Goal: Find contact information: Find contact information

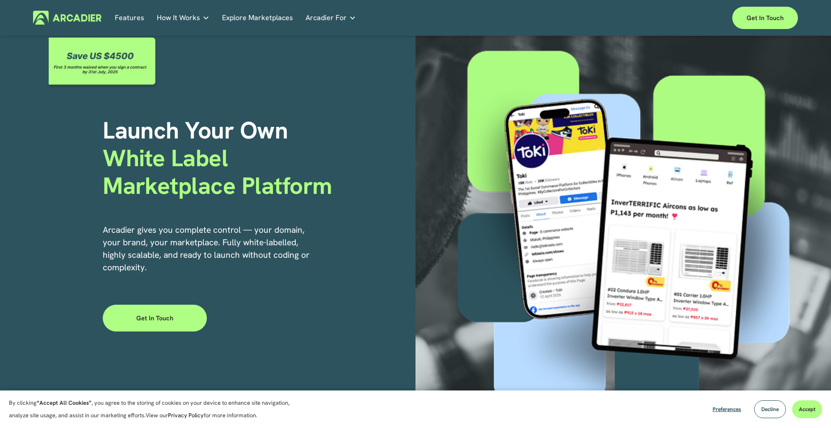
click at [179, 314] on link "Get in touch" at bounding box center [155, 318] width 104 height 27
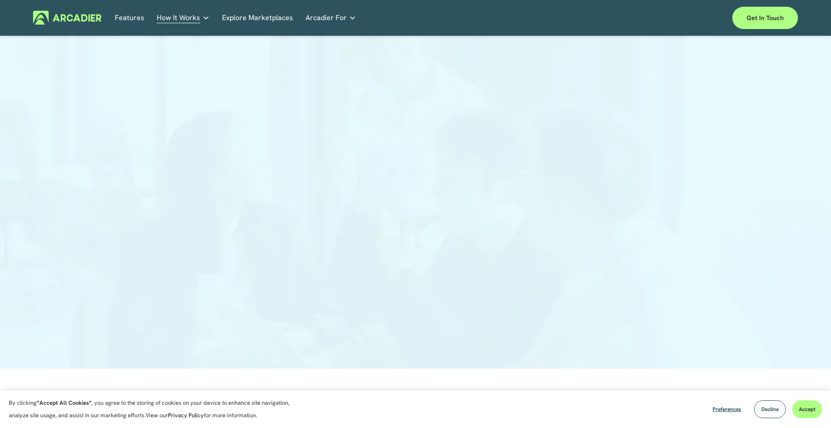
scroll to position [45, 0]
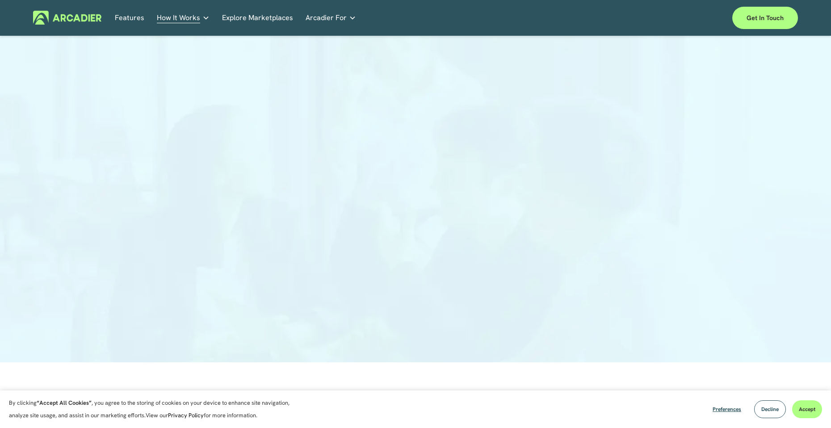
click at [129, 257] on div at bounding box center [415, 180] width 831 height 363
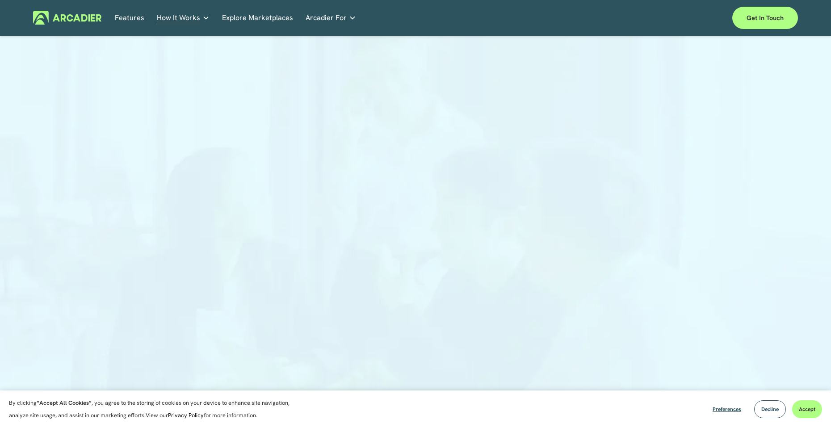
scroll to position [0, 0]
click at [205, 156] on div at bounding box center [415, 225] width 831 height 363
click at [195, 160] on div at bounding box center [415, 225] width 831 height 363
click at [198, 228] on div at bounding box center [415, 225] width 831 height 363
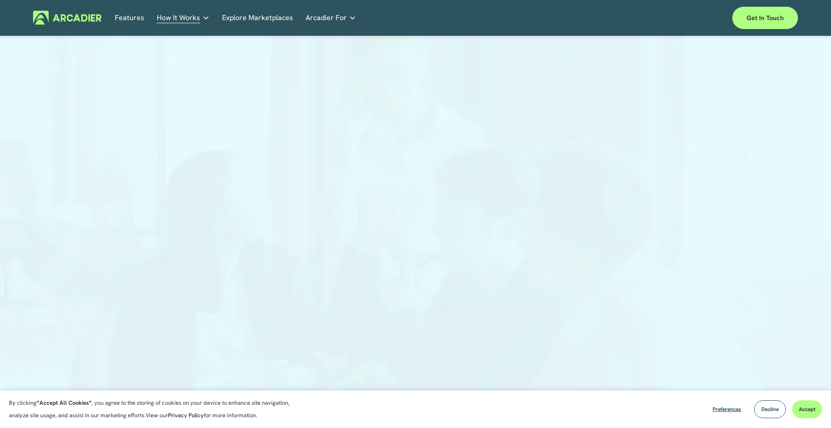
click at [198, 228] on div at bounding box center [415, 225] width 831 height 363
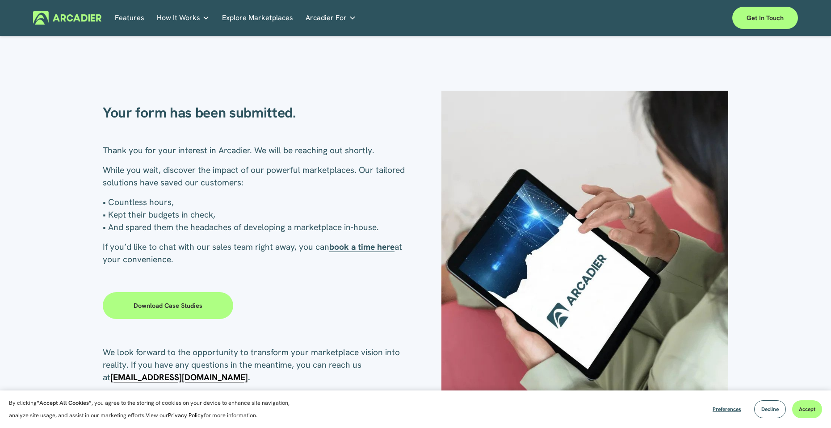
click at [292, 201] on p "• Countless hours, • Kept their budgets in check, • And spared them the headach…" at bounding box center [259, 215] width 313 height 38
